Goal: Check status

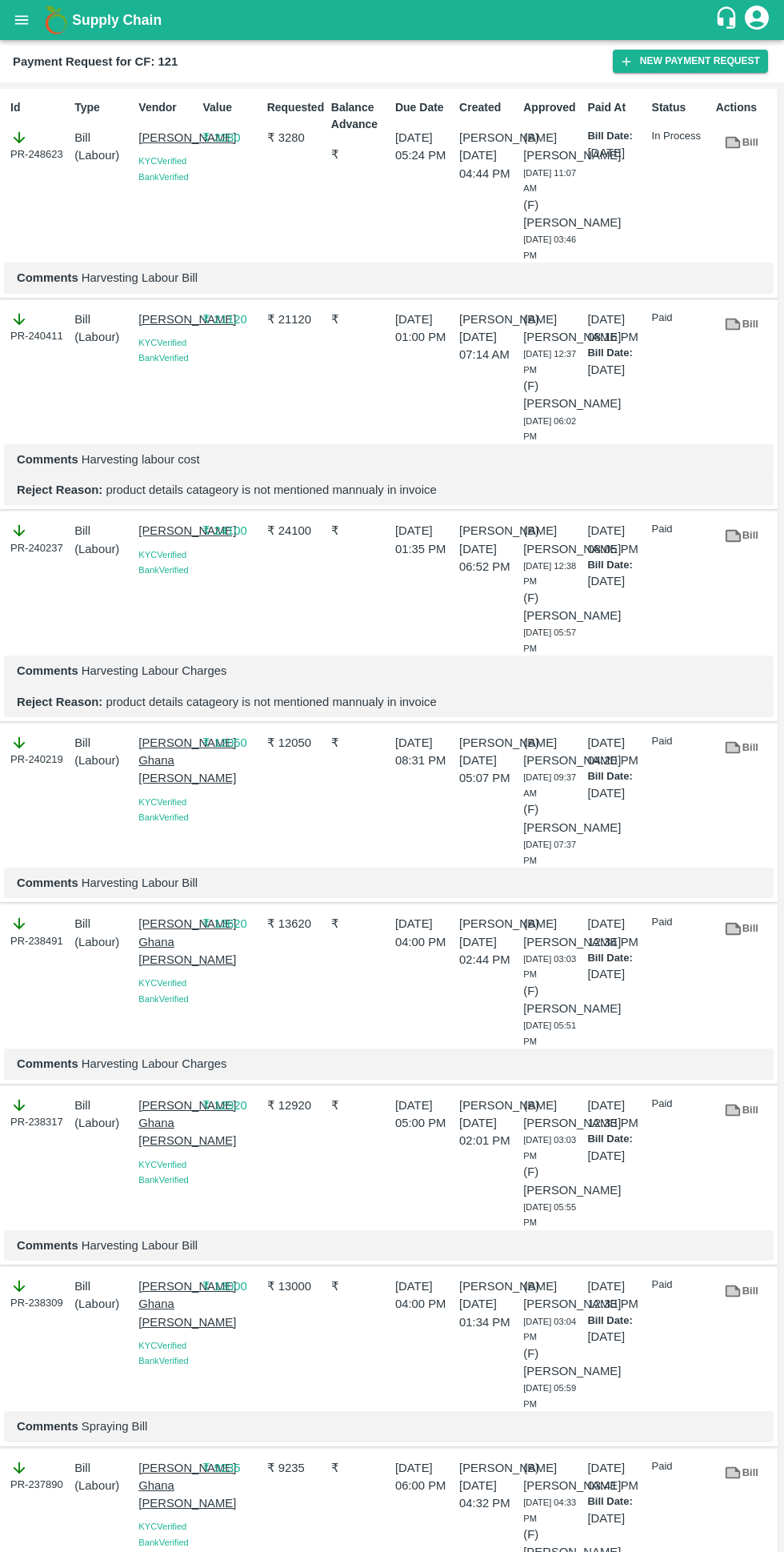
click at [537, 818] on p "(F) [PERSON_NAME]" at bounding box center [552, 818] width 58 height 36
